Goal: Check status: Check status

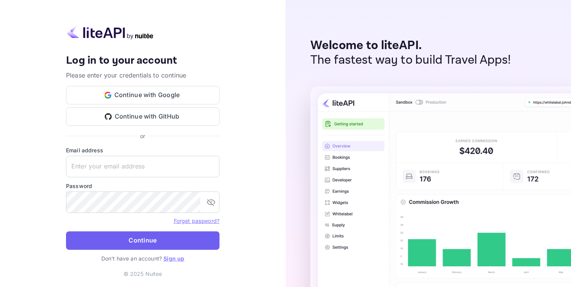
type input "[EMAIL_ADDRESS][DOMAIN_NAME]"
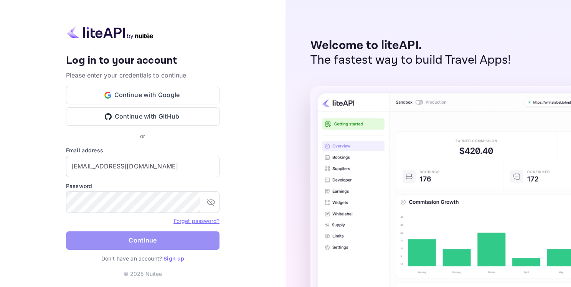
click at [159, 240] on button "Continue" at bounding box center [143, 240] width 154 height 18
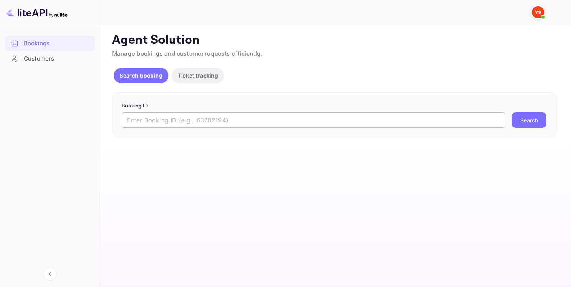
click at [187, 122] on input "text" at bounding box center [314, 119] width 384 height 15
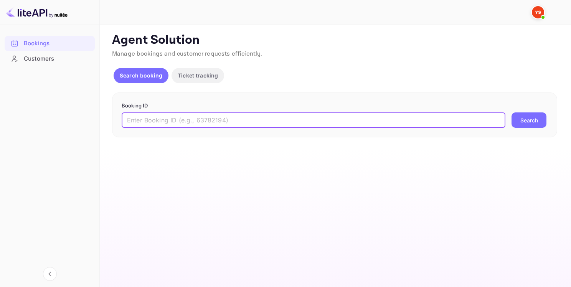
paste input "9506173"
type input "9506173"
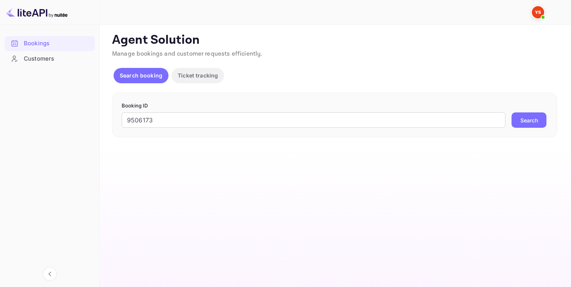
click at [531, 119] on button "Search" at bounding box center [529, 119] width 35 height 15
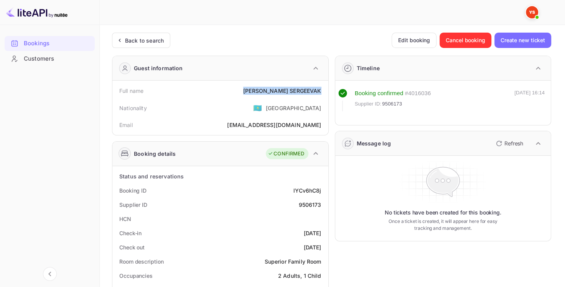
drag, startPoint x: 246, startPoint y: 89, endPoint x: 320, endPoint y: 92, distance: 73.4
click at [320, 92] on div "Full name [PERSON_NAME]" at bounding box center [221, 91] width 210 height 14
copy div "[PERSON_NAME]"
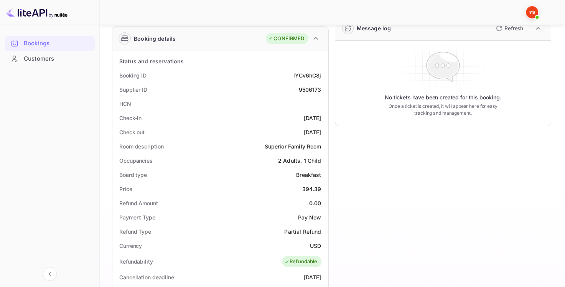
scroll to position [154, 0]
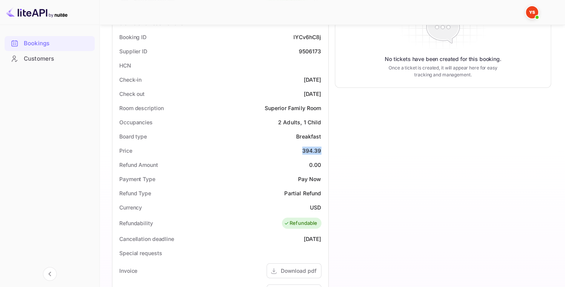
drag, startPoint x: 302, startPoint y: 149, endPoint x: 324, endPoint y: 147, distance: 21.6
click at [324, 147] on div "Price 394.39" at bounding box center [221, 151] width 210 height 14
copy div "394.39"
click at [322, 208] on div "Currency USD" at bounding box center [221, 207] width 210 height 14
copy div "USD"
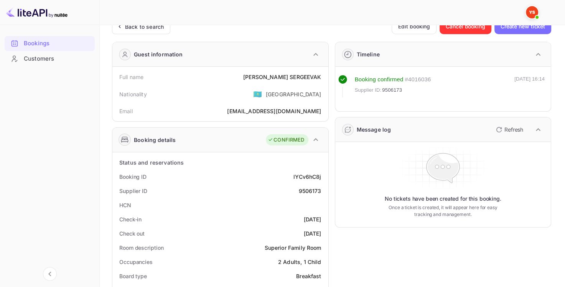
scroll to position [0, 0]
